Goal: Task Accomplishment & Management: Manage account settings

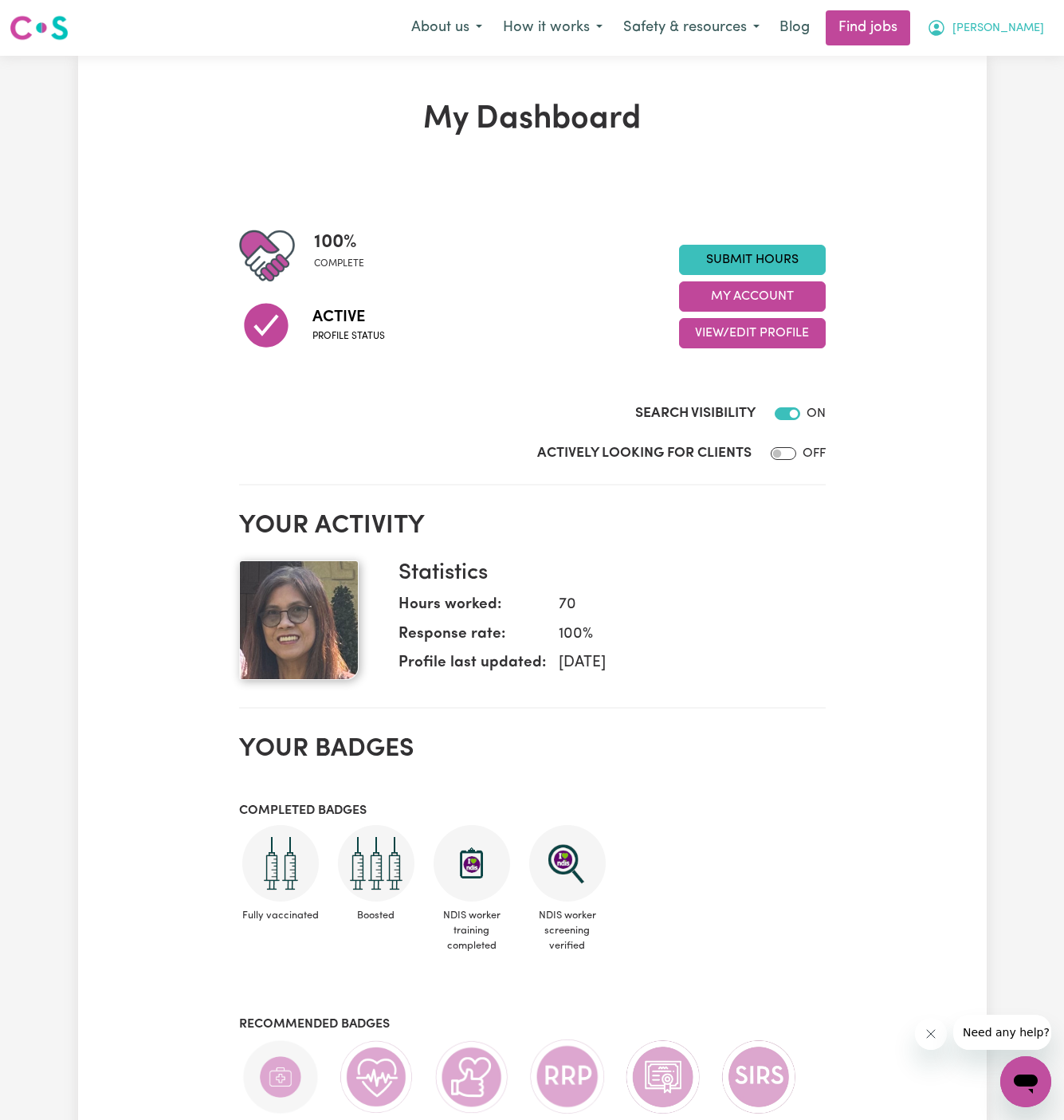
click at [1031, 32] on span "[PERSON_NAME]" at bounding box center [998, 29] width 91 height 18
click at [1031, 61] on link "My Account" at bounding box center [991, 62] width 126 height 30
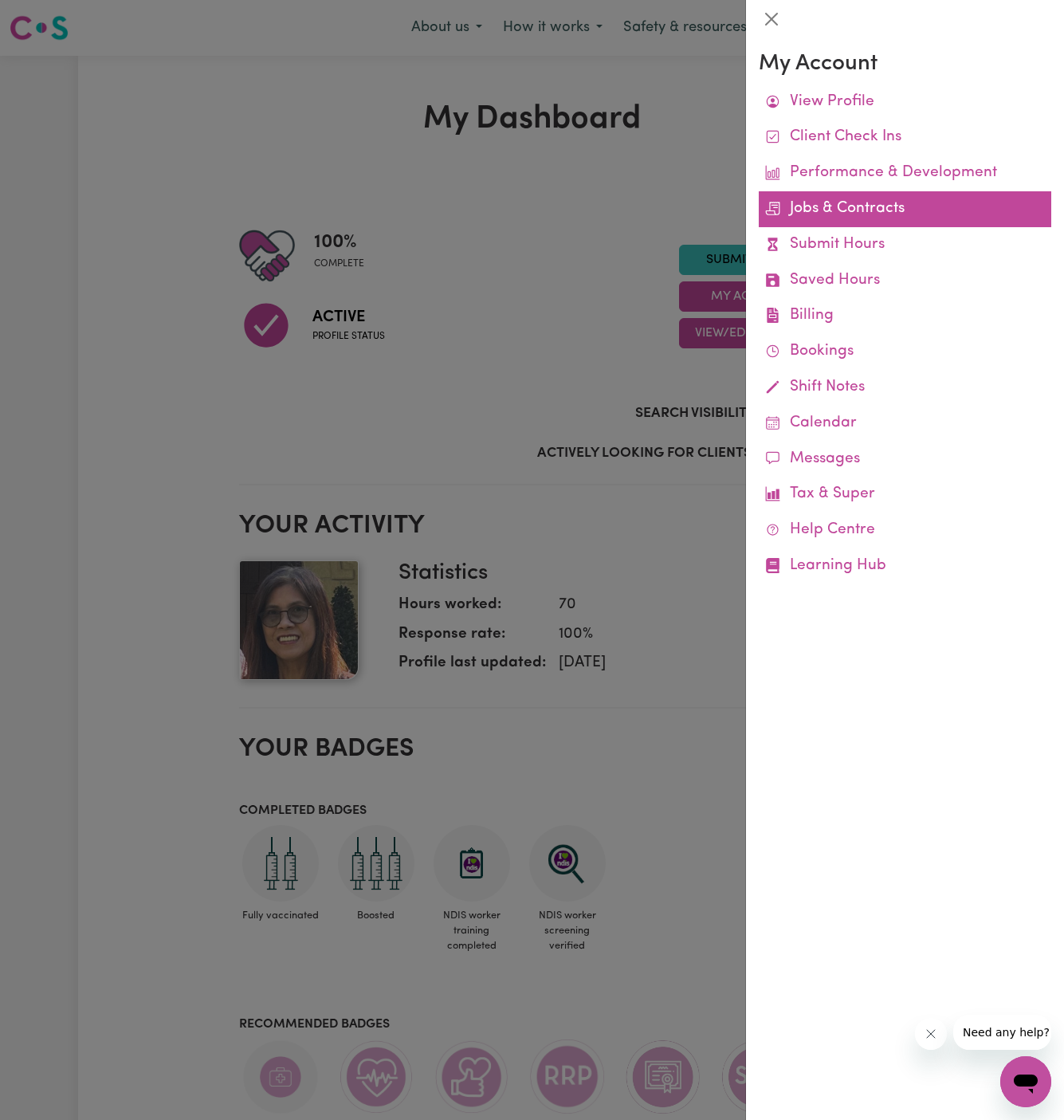
click at [832, 203] on link "Jobs & Contracts" at bounding box center [905, 209] width 293 height 36
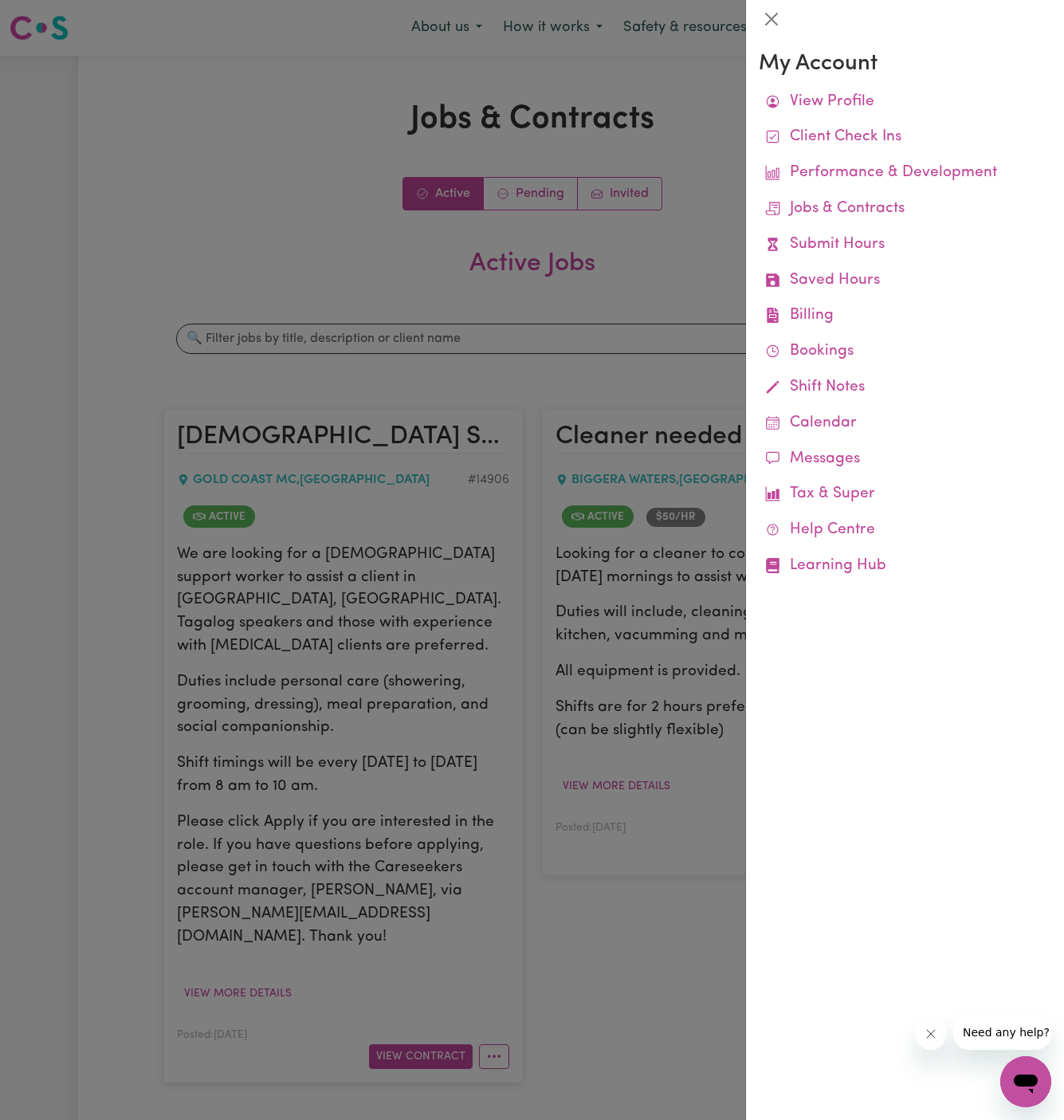
click at [590, 321] on div at bounding box center [532, 560] width 1064 height 1120
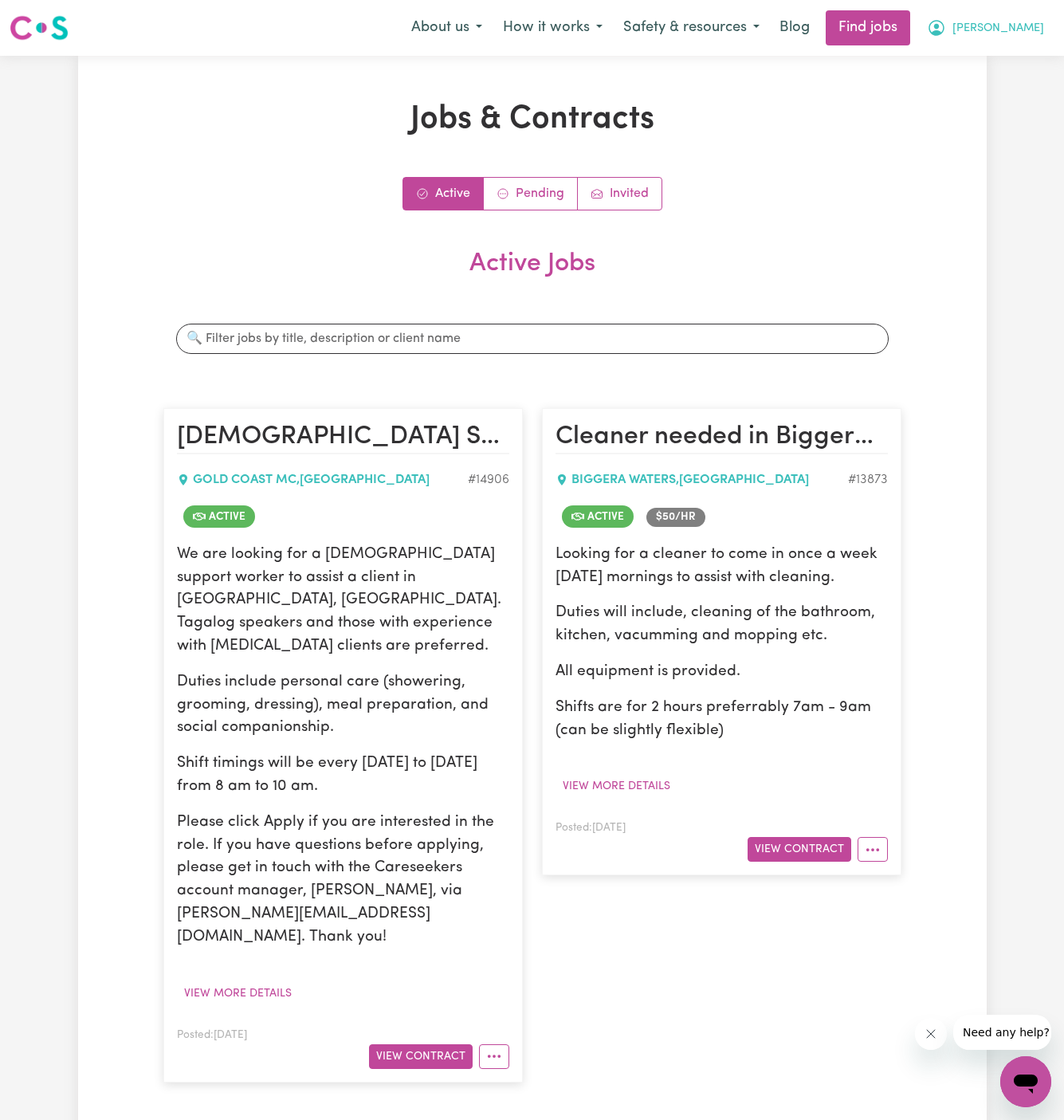
click at [1029, 34] on span "[PERSON_NAME]" at bounding box center [998, 29] width 91 height 18
click at [985, 70] on link "My Account" at bounding box center [991, 62] width 126 height 30
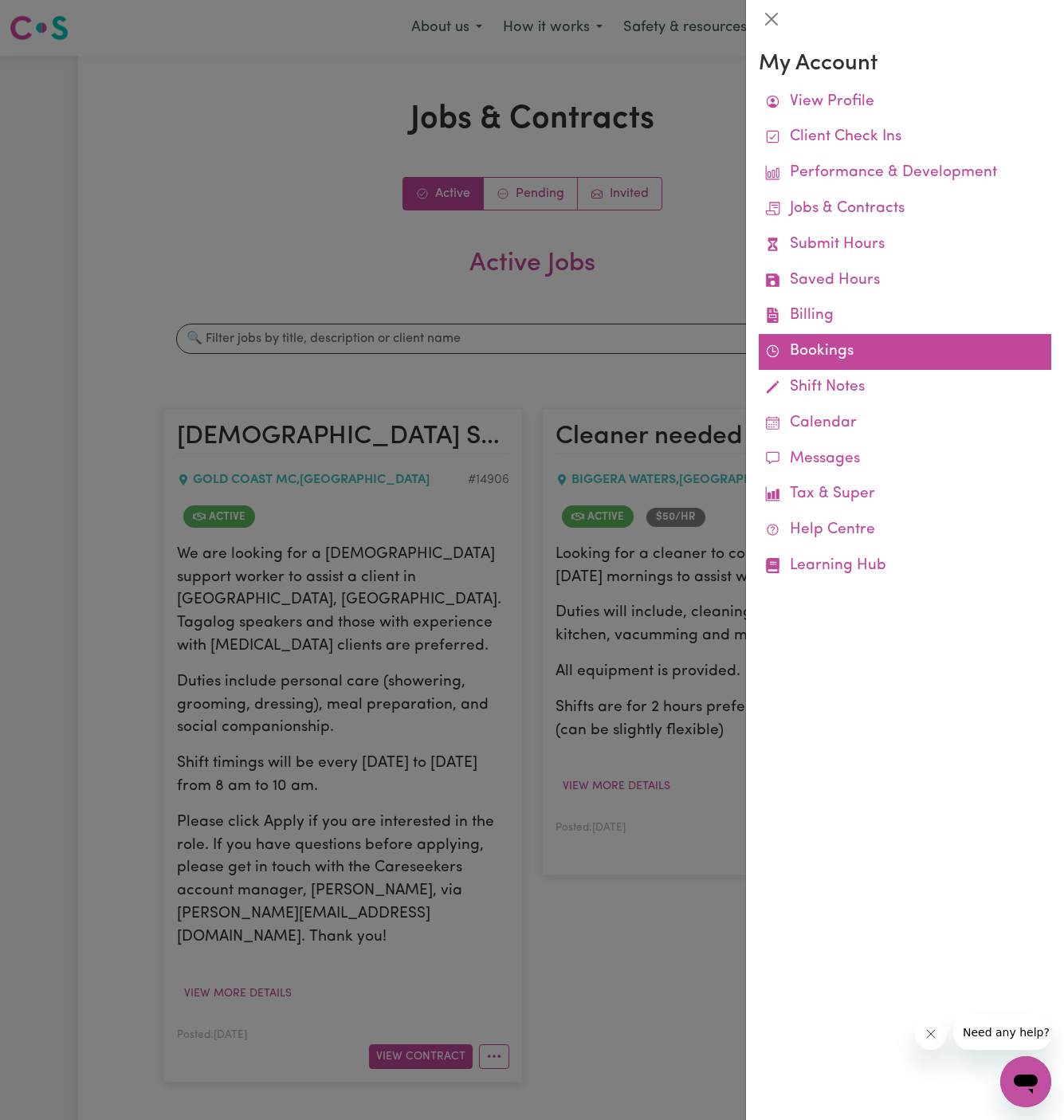
click at [810, 350] on link "Bookings" at bounding box center [905, 351] width 293 height 36
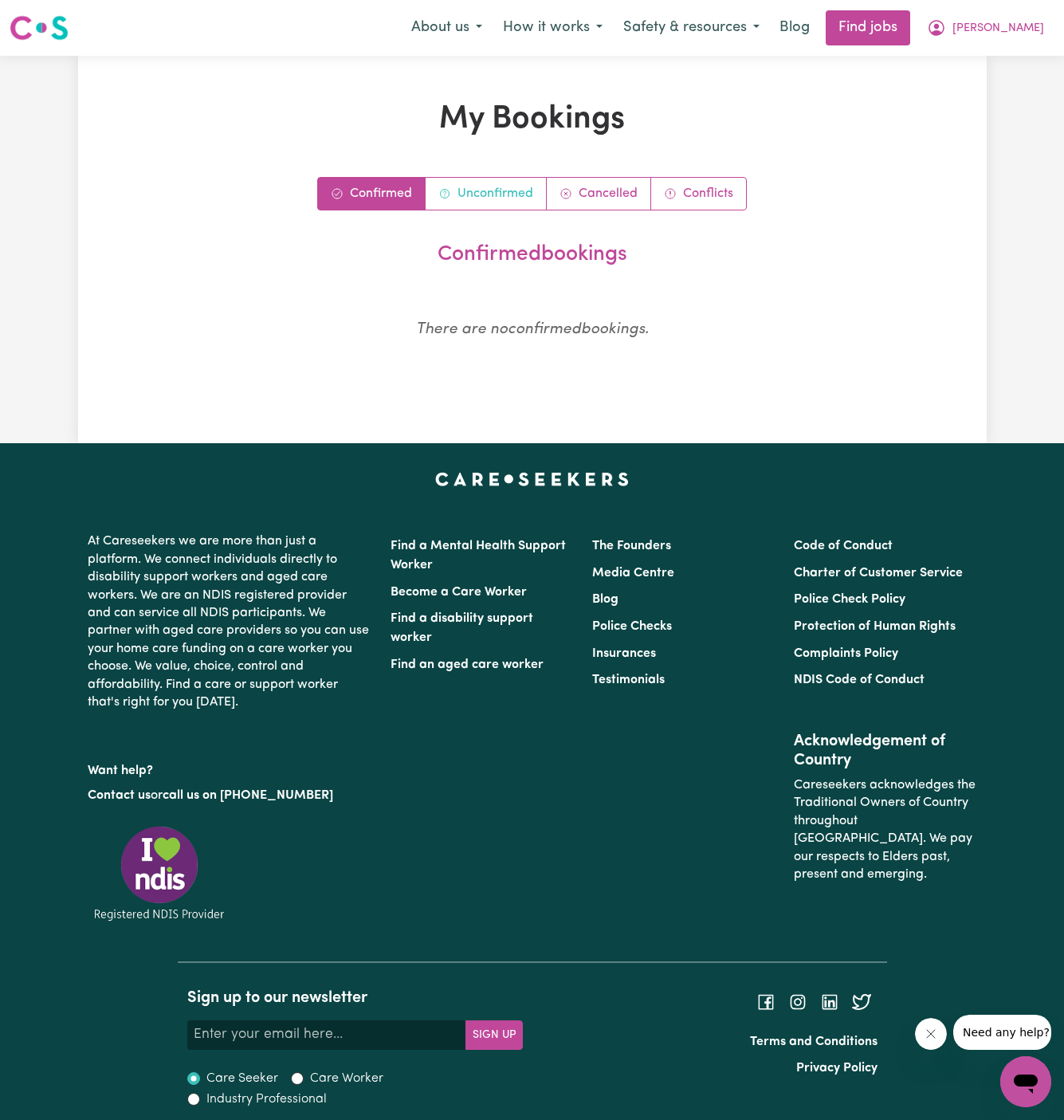
click at [492, 198] on link "Unconfirmed" at bounding box center [486, 194] width 122 height 32
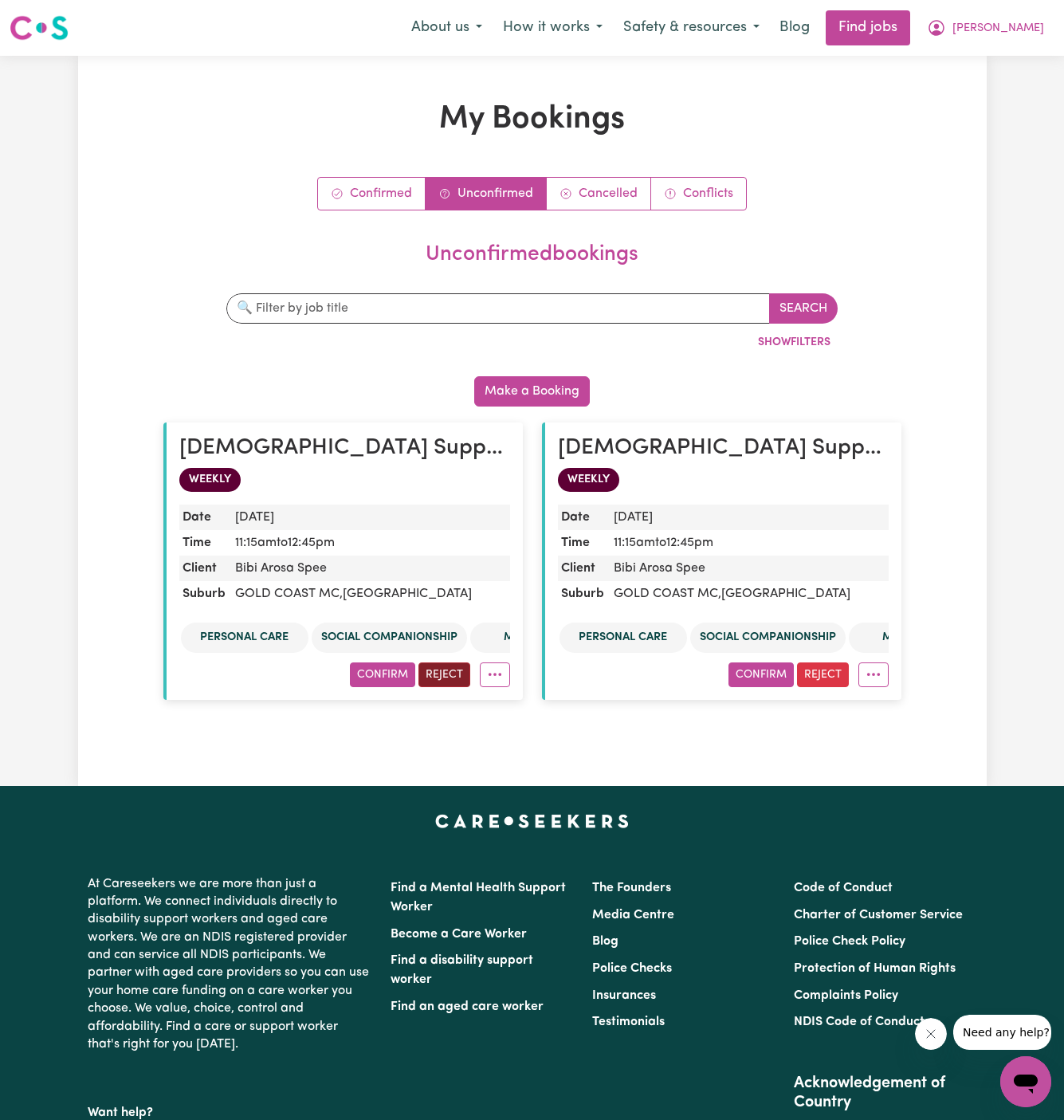
click at [435, 673] on button "Reject" at bounding box center [444, 674] width 52 height 24
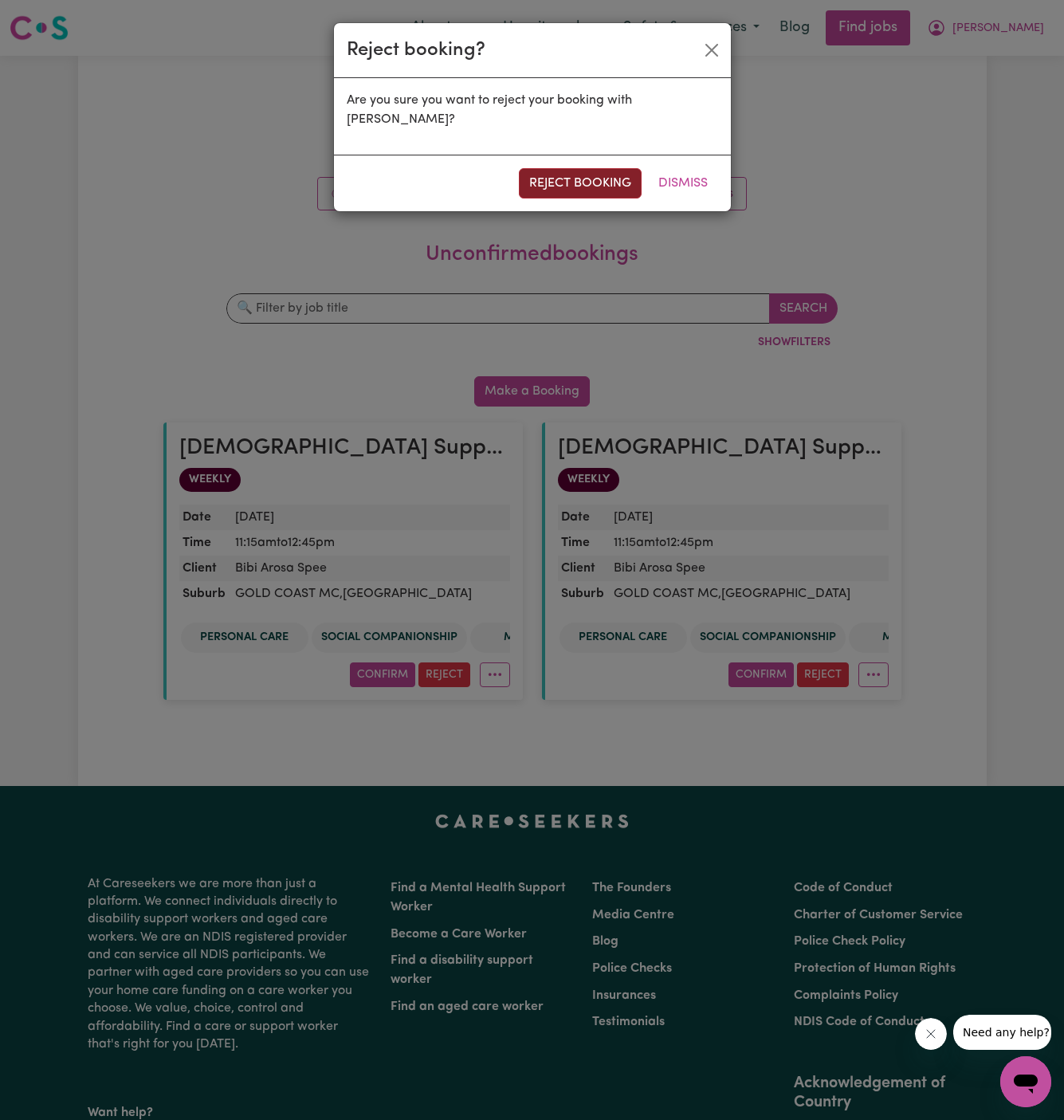
click at [594, 184] on button "reject booking" at bounding box center [580, 184] width 122 height 30
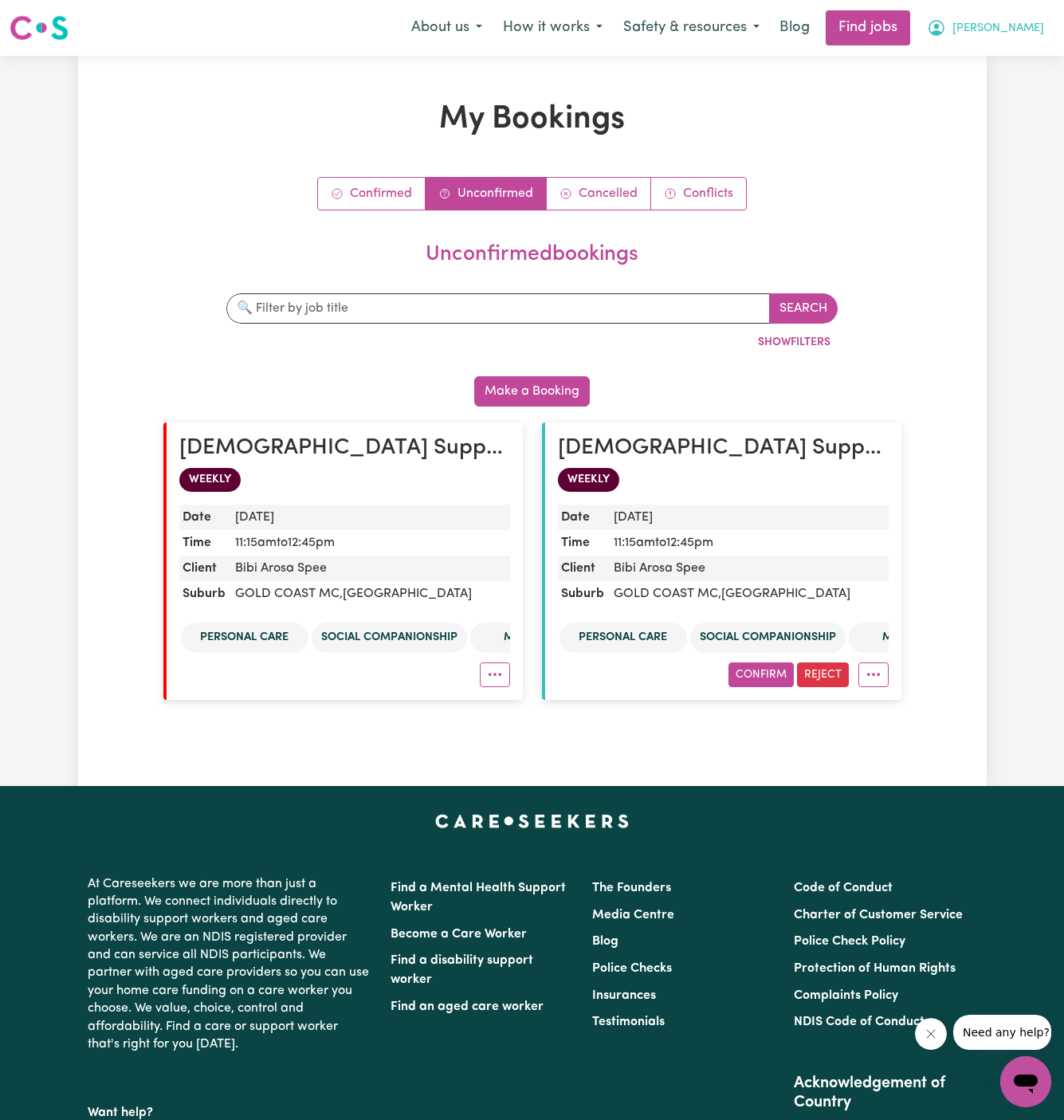
click at [1041, 33] on span "[PERSON_NAME]" at bounding box center [998, 29] width 91 height 18
click at [998, 129] on link "Logout" at bounding box center [991, 122] width 126 height 30
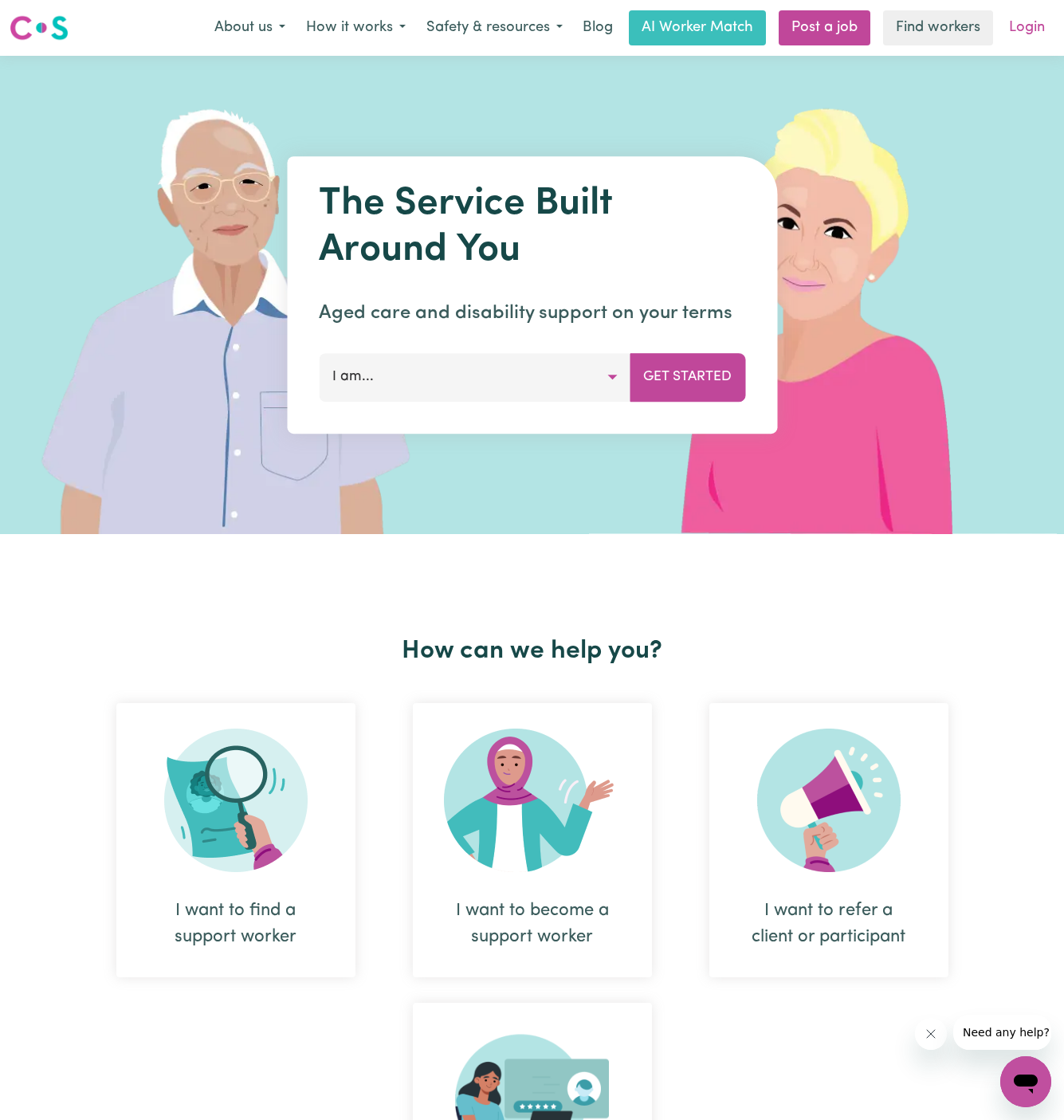
click at [1039, 28] on link "Login" at bounding box center [1027, 28] width 55 height 35
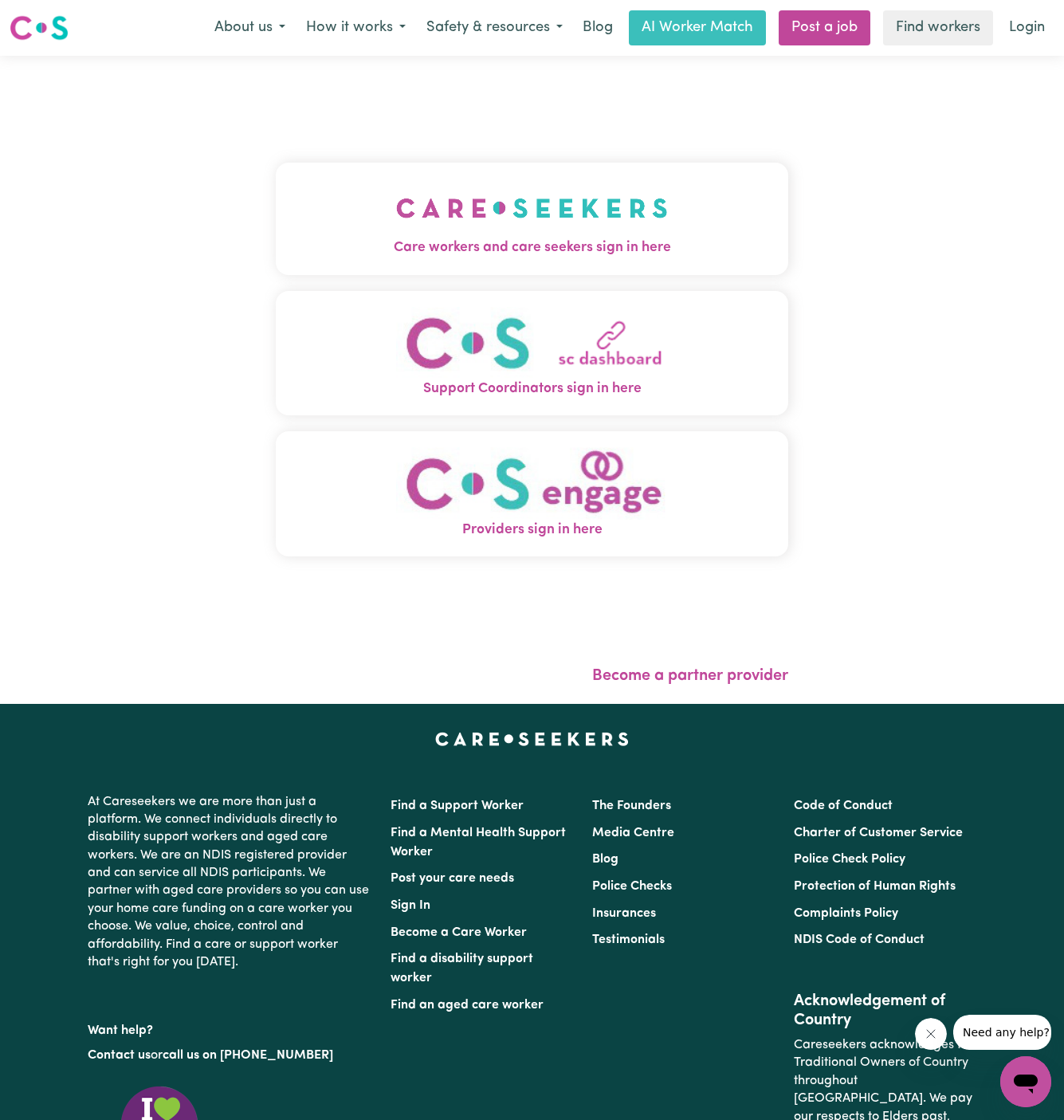
click at [646, 168] on button "Care workers and care seekers sign in here" at bounding box center [532, 218] width 513 height 111
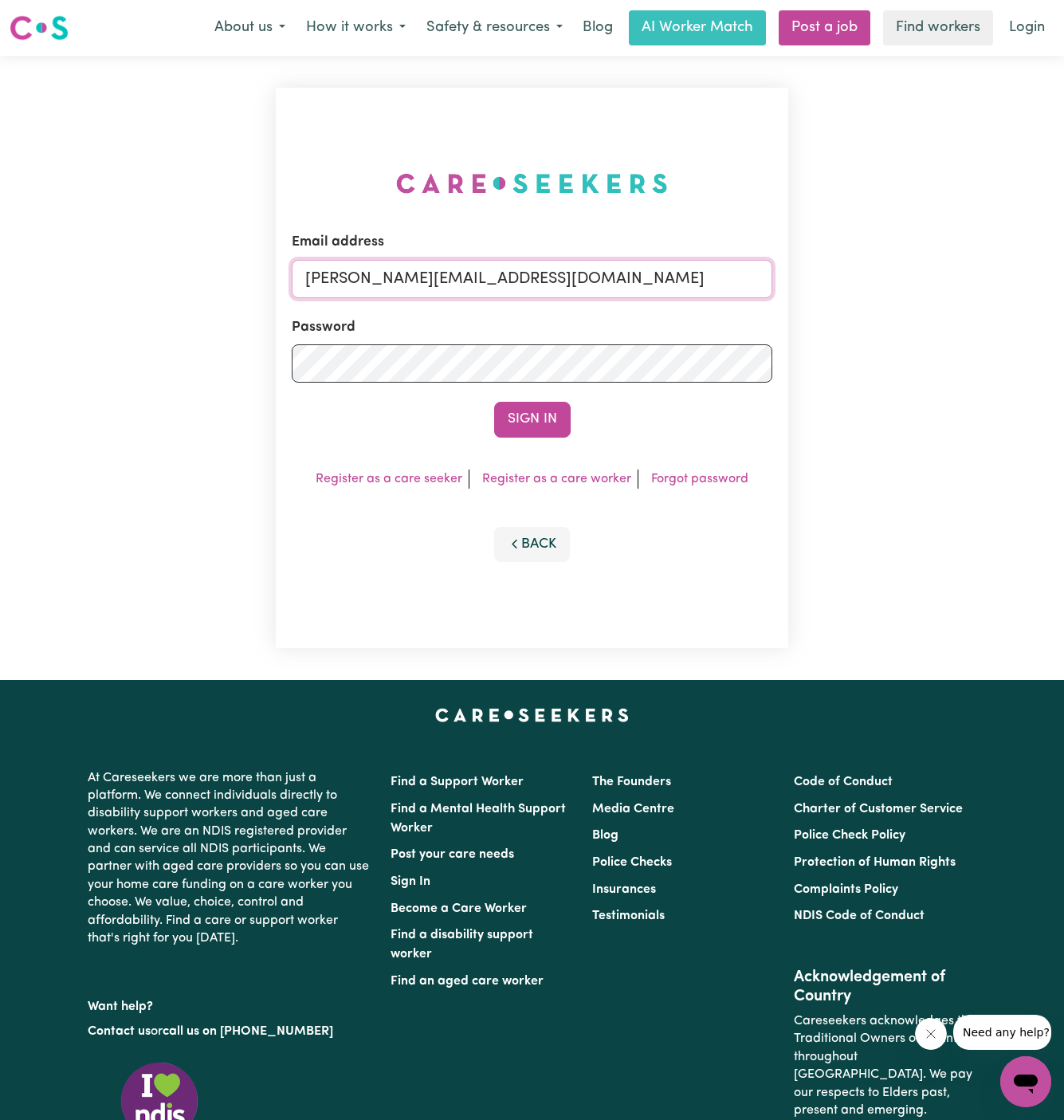
click at [396, 284] on input "[PERSON_NAME][EMAIL_ADDRESS][DOMAIN_NAME]" at bounding box center [532, 279] width 481 height 39
drag, startPoint x: 385, startPoint y: 282, endPoint x: 982, endPoint y: 314, distance: 597.9
click at [982, 314] on div "Email address [EMAIL_ADDRESS][DOMAIN_NAME] Password Sign In Register as a care …" at bounding box center [532, 368] width 1064 height 625
type input "[EMAIL_ADDRESS][DOMAIN_NAME]"
click at [495, 402] on button "Sign In" at bounding box center [532, 419] width 76 height 35
